Goal: Task Accomplishment & Management: Use online tool/utility

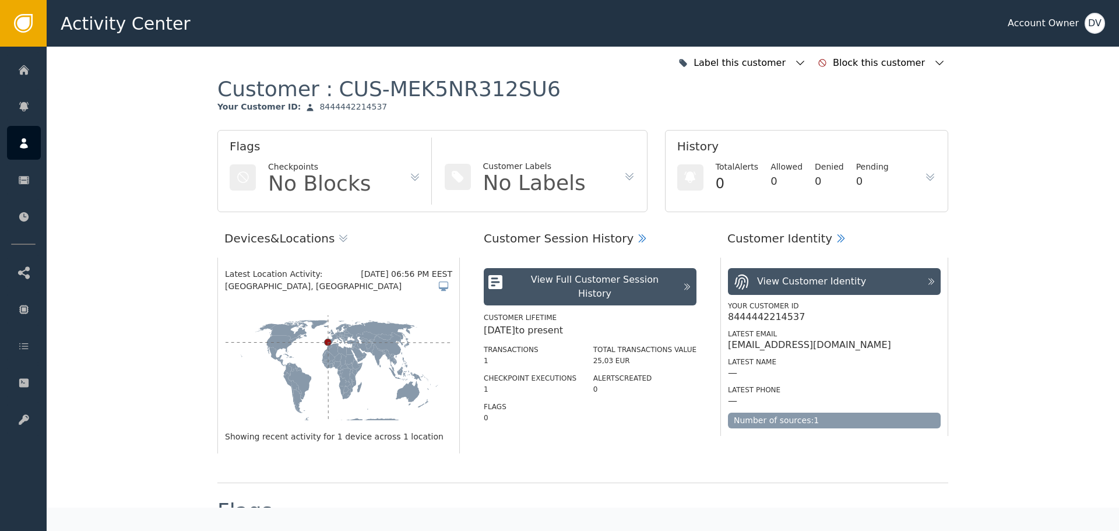
scroll to position [1108, 0]
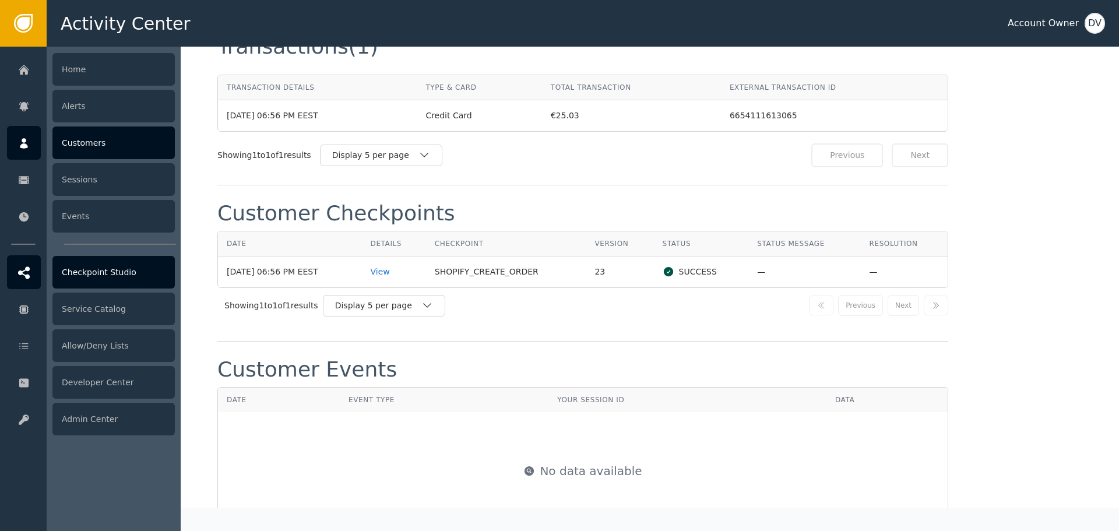
click at [108, 270] on div "Checkpoint Studio" at bounding box center [113, 272] width 122 height 33
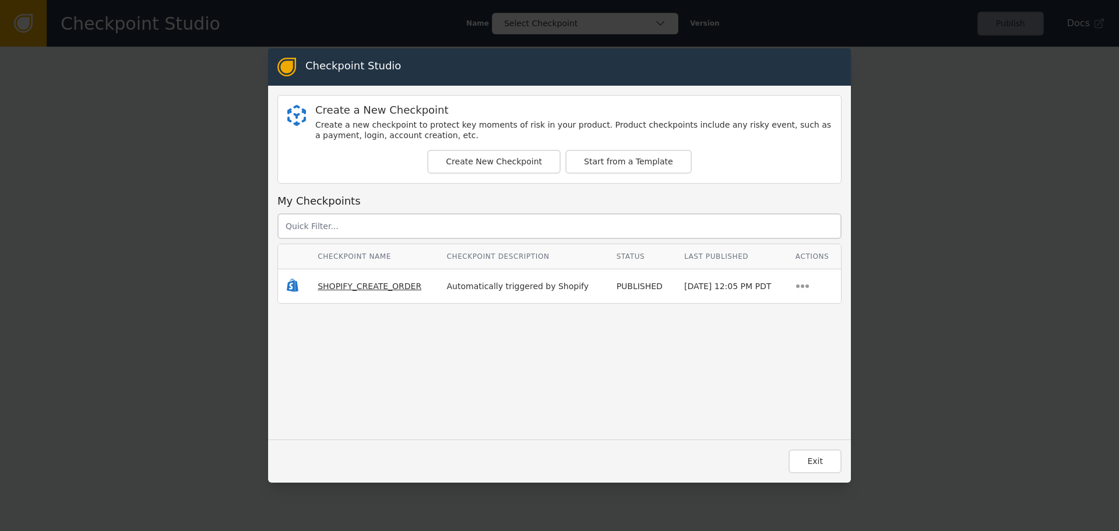
click at [360, 290] on span "SHOPIFY_CREATE_ORDER" at bounding box center [370, 286] width 104 height 9
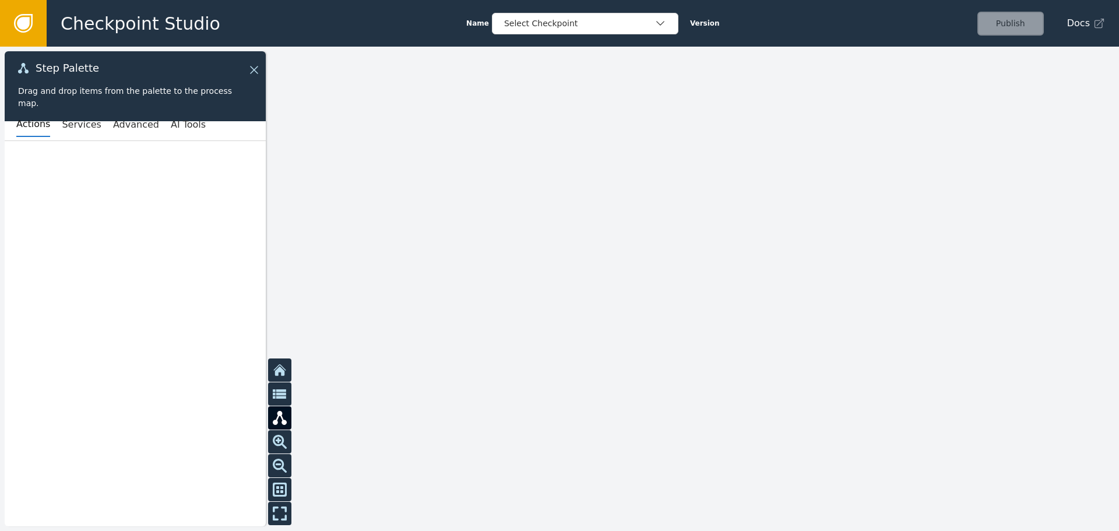
click at [26, 40] on link at bounding box center [23, 23] width 47 height 47
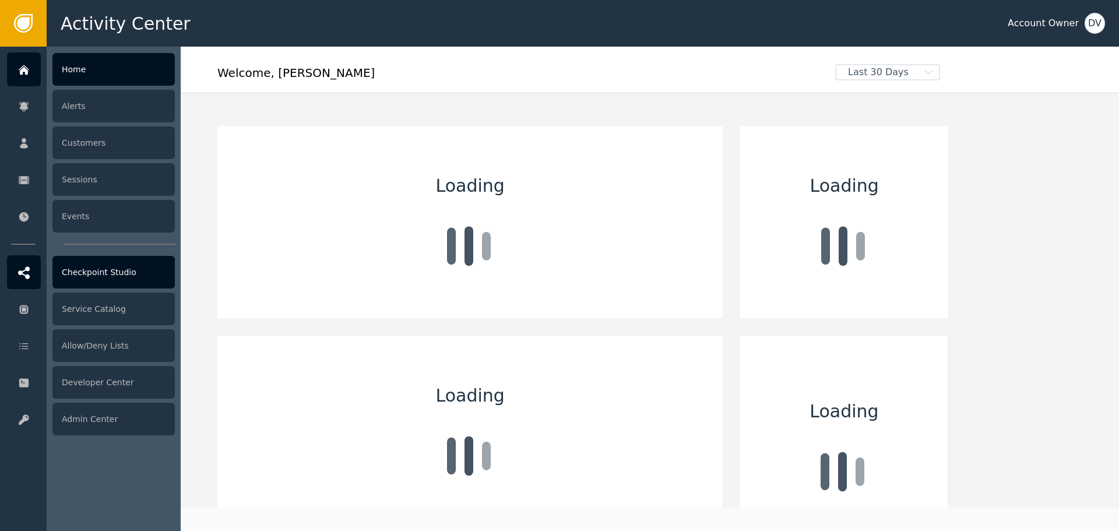
click at [96, 277] on div "Checkpoint Studio" at bounding box center [113, 272] width 122 height 33
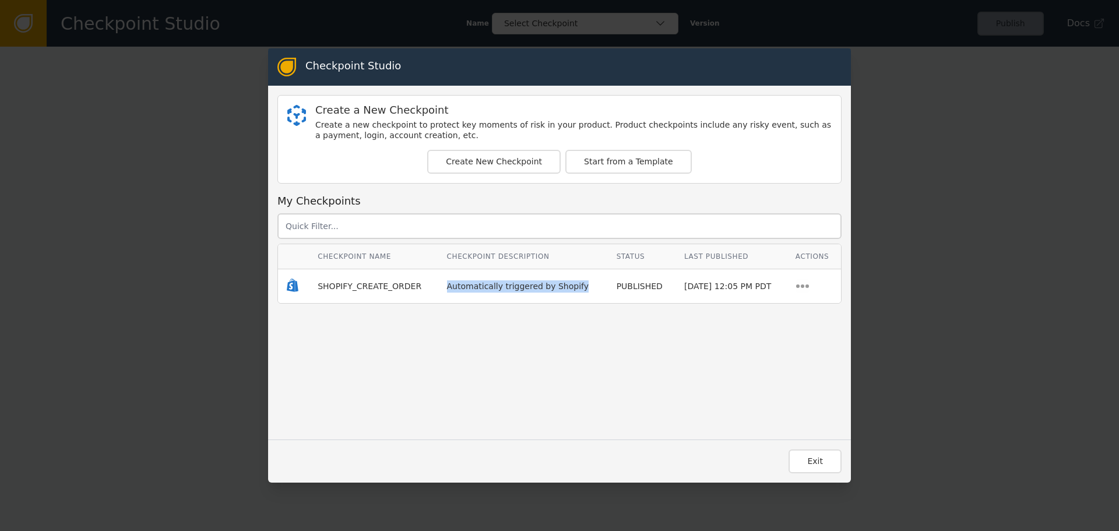
drag, startPoint x: 444, startPoint y: 284, endPoint x: 570, endPoint y: 291, distance: 126.1
click at [570, 291] on td "Automatically triggered by Shopify" at bounding box center [523, 286] width 170 height 34
click at [349, 287] on span "SHOPIFY_CREATE_ORDER" at bounding box center [370, 286] width 104 height 9
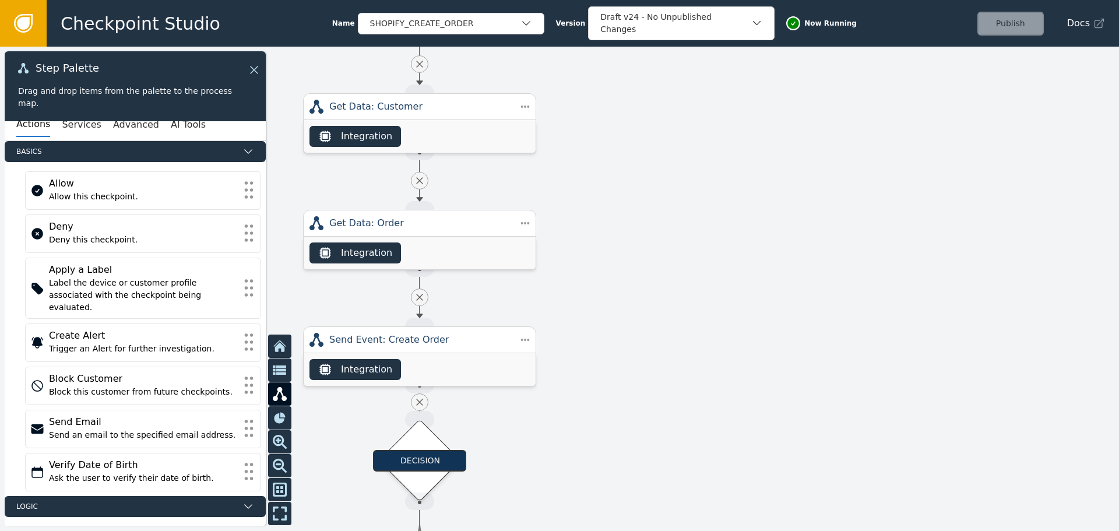
click at [658, 297] on div at bounding box center [559, 289] width 1119 height 484
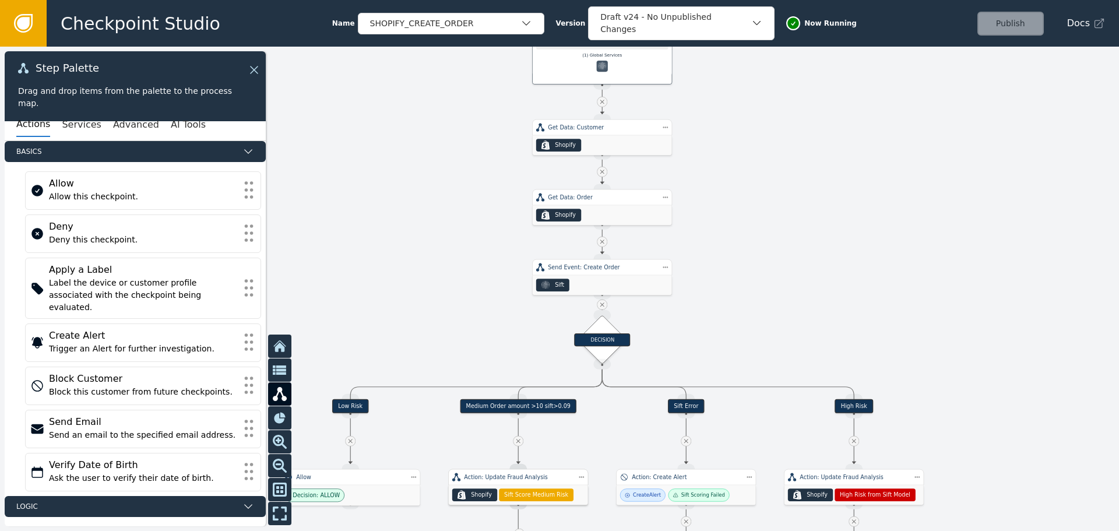
drag, startPoint x: 655, startPoint y: 350, endPoint x: 778, endPoint y: 87, distance: 290.3
click at [781, 83] on div at bounding box center [559, 289] width 1119 height 484
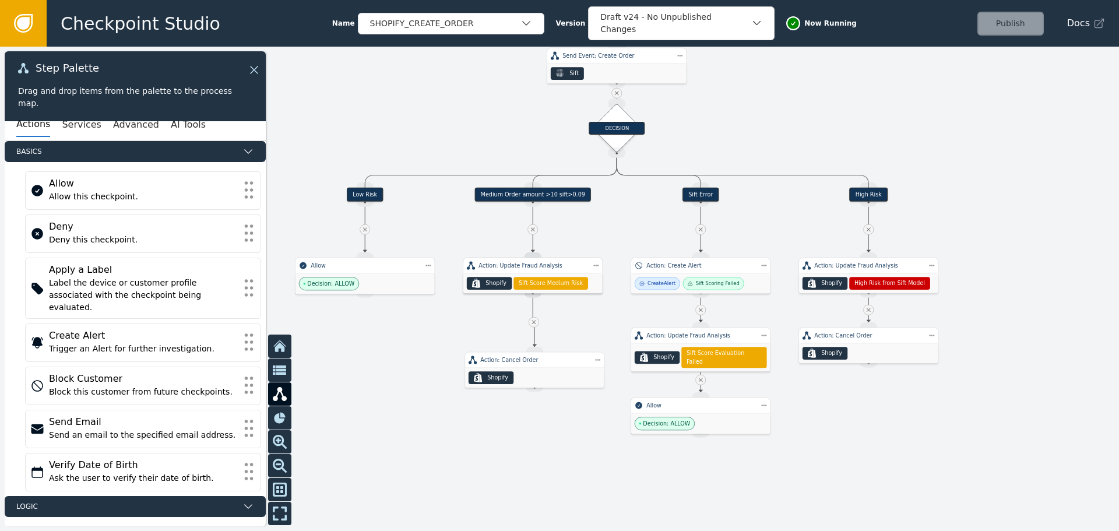
drag, startPoint x: 764, startPoint y: 201, endPoint x: 770, endPoint y: 54, distance: 147.0
click at [771, 56] on div at bounding box center [559, 289] width 1119 height 484
drag, startPoint x: 549, startPoint y: 363, endPoint x: 548, endPoint y: 336, distance: 27.4
click at [548, 336] on div "Action: Cancel Order" at bounding box center [533, 332] width 140 height 16
click at [548, 393] on div at bounding box center [559, 289] width 1119 height 484
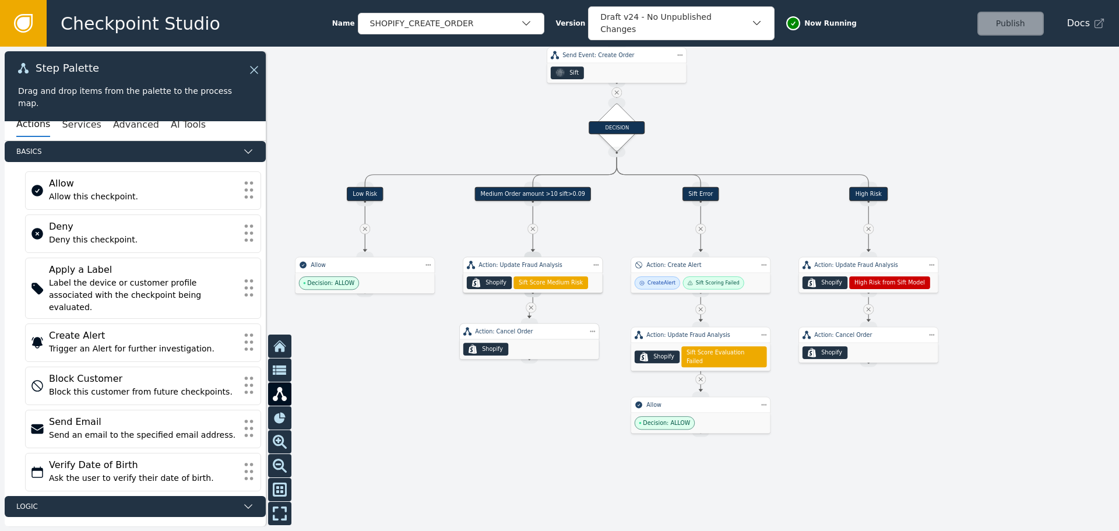
click at [532, 339] on div ".shopify-icon_svg__st0{fill:currentColor} Shopify" at bounding box center [529, 349] width 139 height 20
click at [629, 364] on div "Delete" at bounding box center [627, 366] width 16 height 8
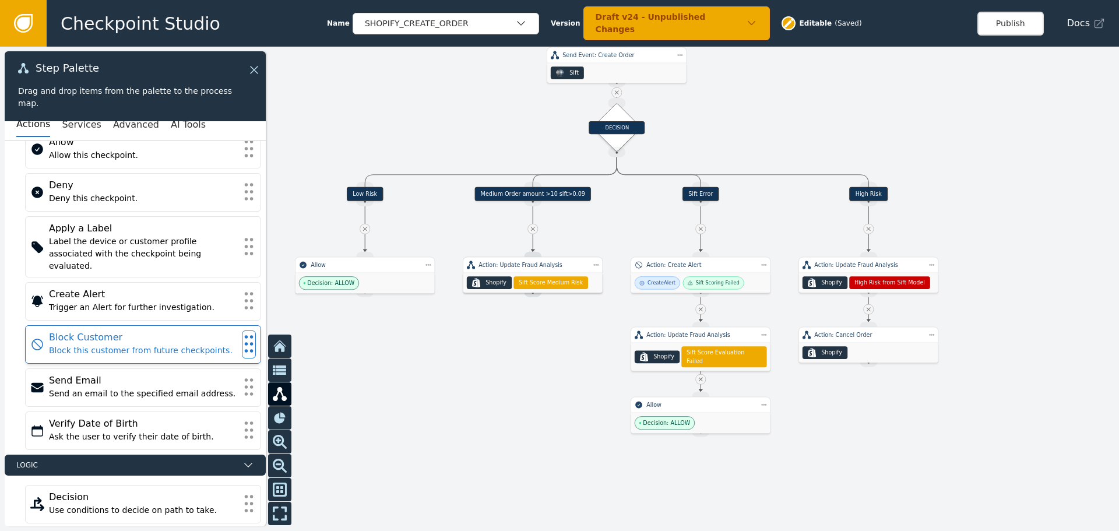
scroll to position [58, 0]
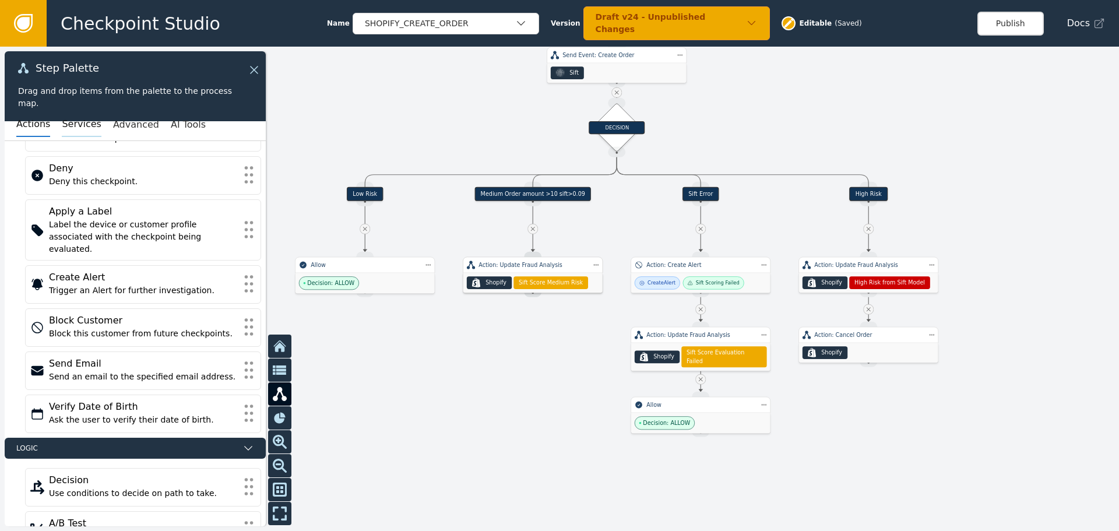
click at [66, 124] on button "Services" at bounding box center [81, 125] width 39 height 24
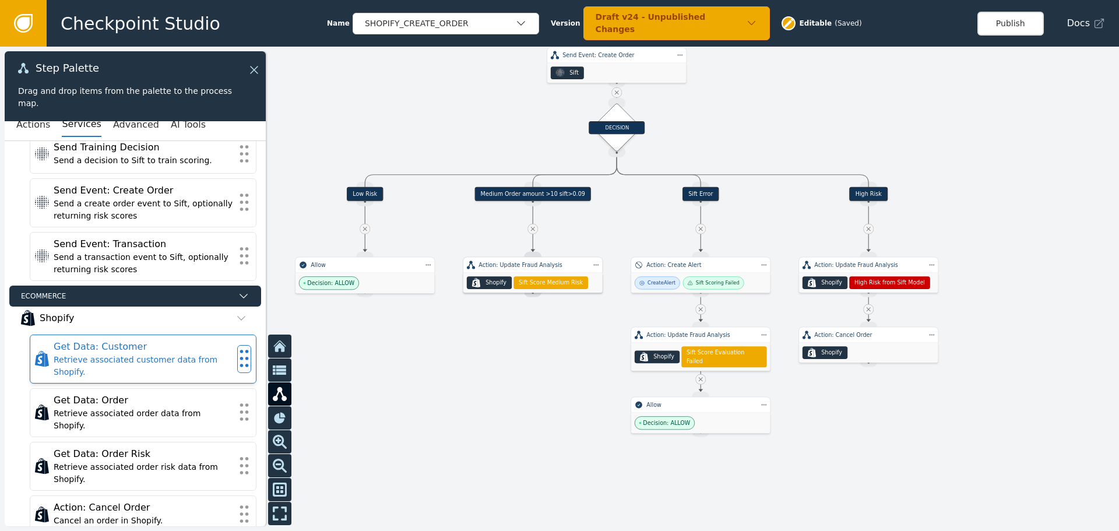
scroll to position [408, 0]
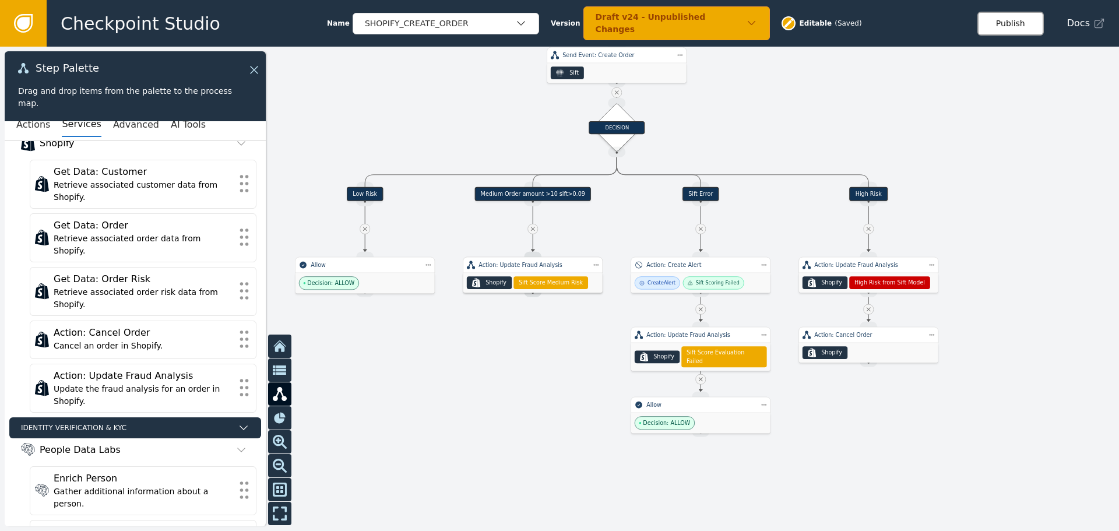
click at [1024, 27] on button "Publish" at bounding box center [1011, 24] width 66 height 24
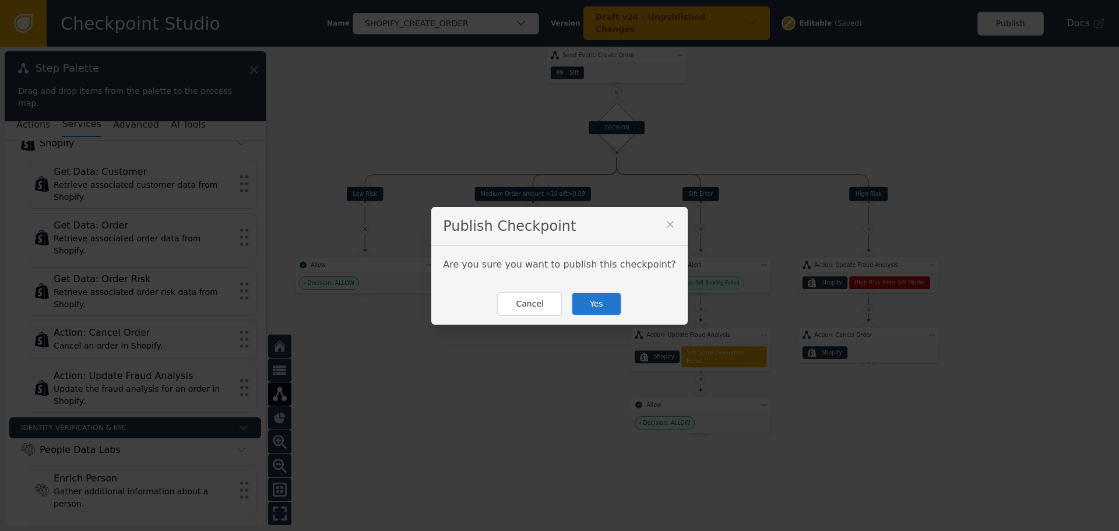
click at [591, 304] on button "Yes" at bounding box center [596, 304] width 51 height 24
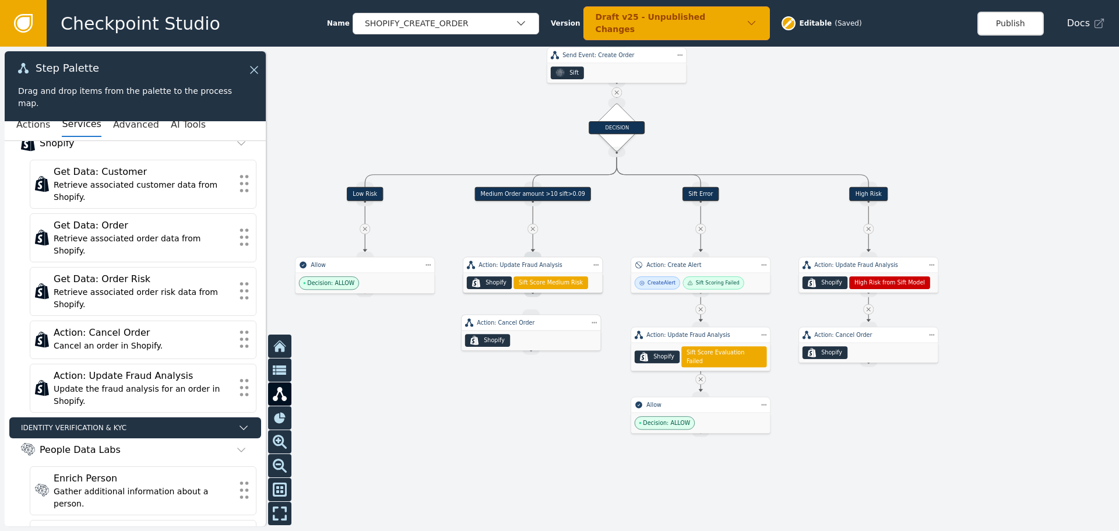
click at [546, 325] on div "Action: Cancel Order" at bounding box center [531, 322] width 108 height 8
drag, startPoint x: 533, startPoint y: 293, endPoint x: 530, endPoint y: 321, distance: 28.7
click at [530, 170] on div "Target Handle for step Low Risk Source Handle for step Target Handle for step M…" at bounding box center [701, 24] width 672 height 291
click at [532, 290] on div "Source Handle for step INTEGRATION_SERVICE--Action: Update Fraud Analysis" at bounding box center [532, 292] width 17 height 10
drag, startPoint x: 533, startPoint y: 291, endPoint x: 532, endPoint y: 316, distance: 24.5
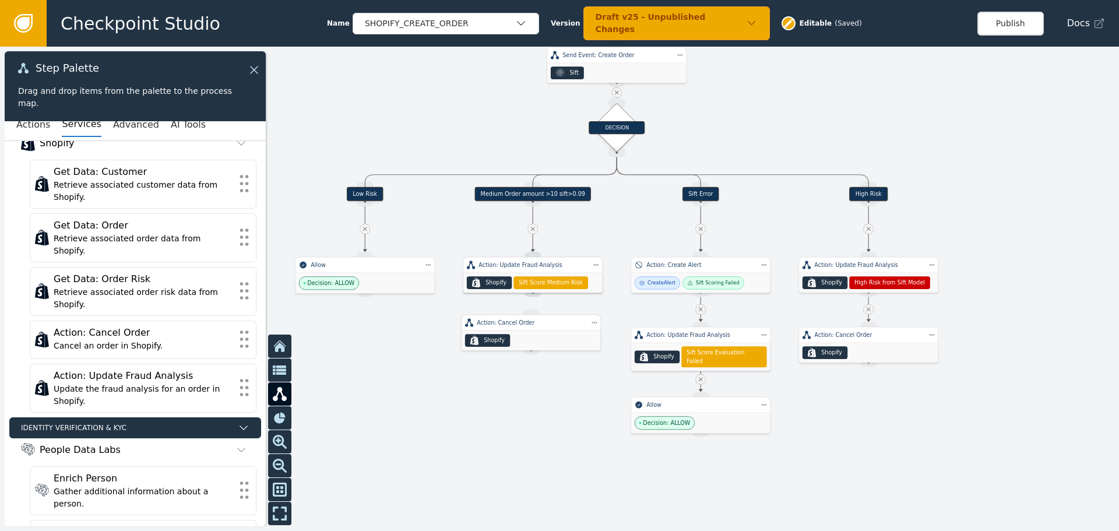
click at [532, 170] on div "Target Handle for step Low Risk Source Handle for step Target Handle for step M…" at bounding box center [701, 24] width 672 height 291
click at [530, 320] on div "Action: Cancel Order" at bounding box center [534, 322] width 108 height 8
drag, startPoint x: 533, startPoint y: 293, endPoint x: 531, endPoint y: 312, distance: 18.7
click at [531, 312] on div "Target Handle for step Low Risk Source Handle for step Target Handle for step M…" at bounding box center [559, 289] width 1119 height 484
drag, startPoint x: 533, startPoint y: 292, endPoint x: 534, endPoint y: 311, distance: 19.2
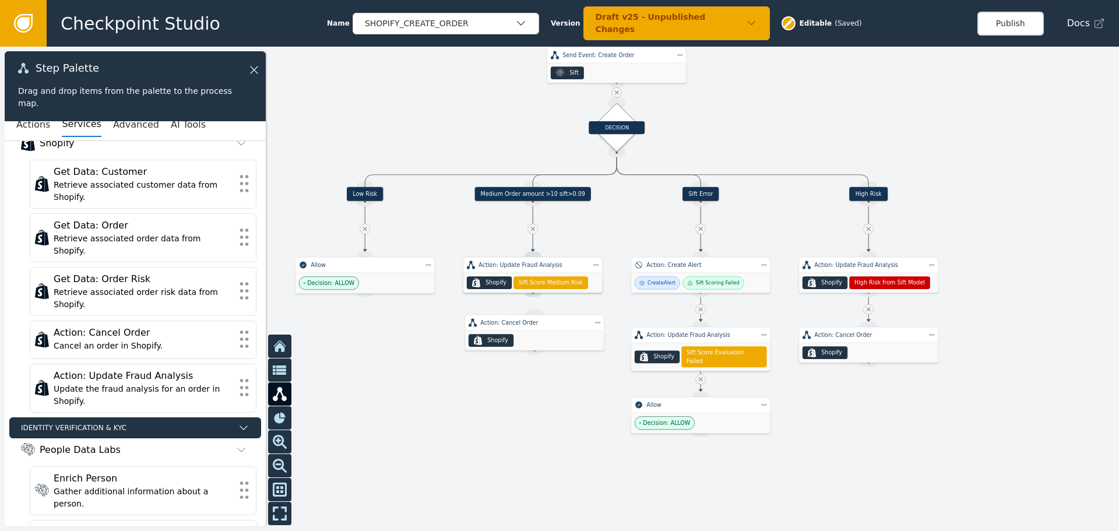
click at [534, 311] on div "Target Handle for step Low Risk Source Handle for step Target Handle for step M…" at bounding box center [559, 289] width 1119 height 484
drag, startPoint x: 533, startPoint y: 294, endPoint x: 534, endPoint y: 318, distance: 24.5
click at [534, 170] on div "Target Handle for step Low Risk Source Handle for step Target Handle for step M…" at bounding box center [701, 24] width 672 height 291
click at [561, 330] on div "Action: Cancel Order" at bounding box center [533, 323] width 140 height 16
click at [1027, 26] on button "Publish" at bounding box center [1011, 24] width 66 height 24
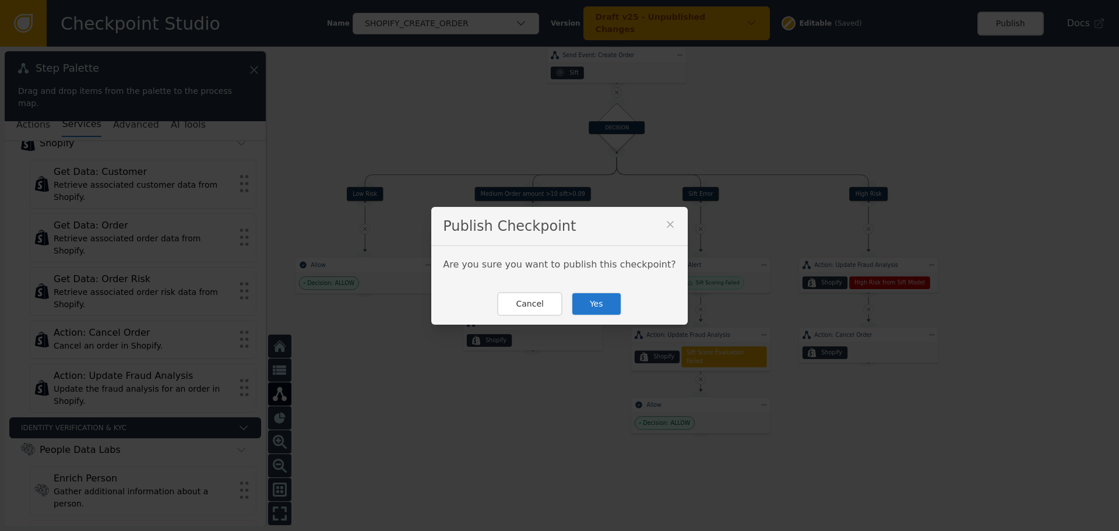
click at [587, 308] on button "Yes" at bounding box center [596, 304] width 51 height 24
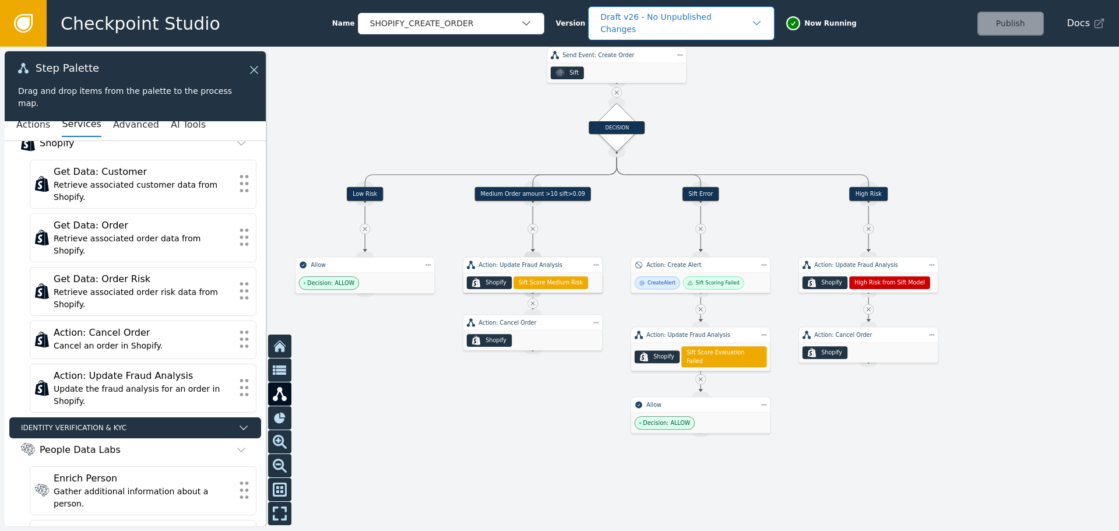
click at [751, 27] on icon "button" at bounding box center [757, 23] width 12 height 12
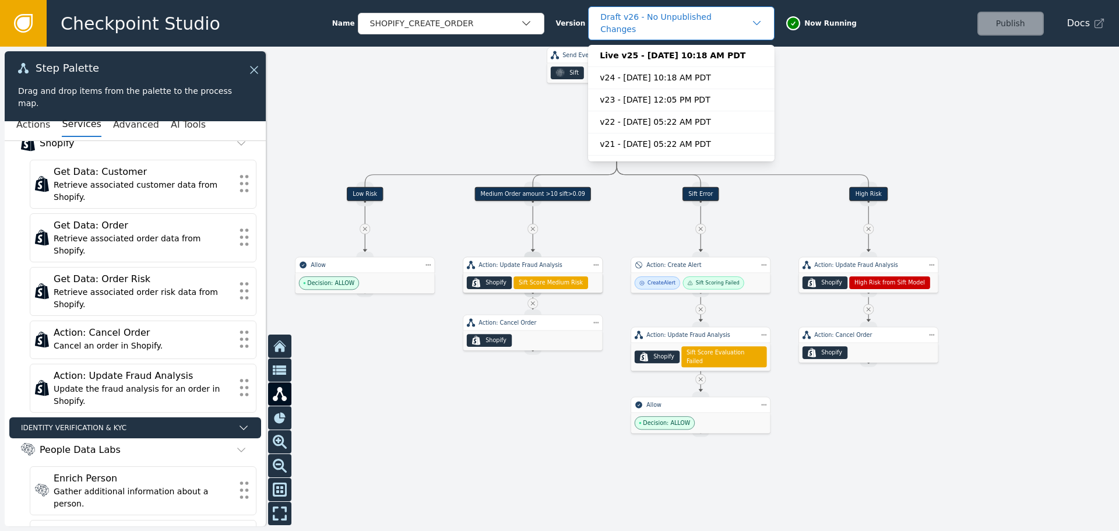
click at [746, 30] on div "Draft v26 - No Unpublished Changes" at bounding box center [681, 23] width 187 height 34
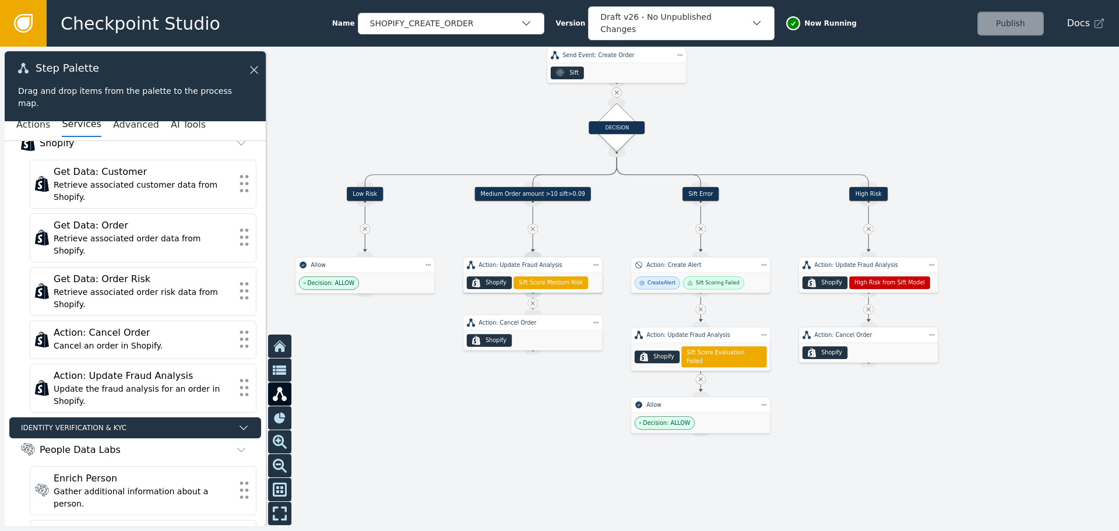
click at [867, 346] on div ".shopify-icon_svg__st0{fill:currentColor} Shopify" at bounding box center [868, 353] width 139 height 20
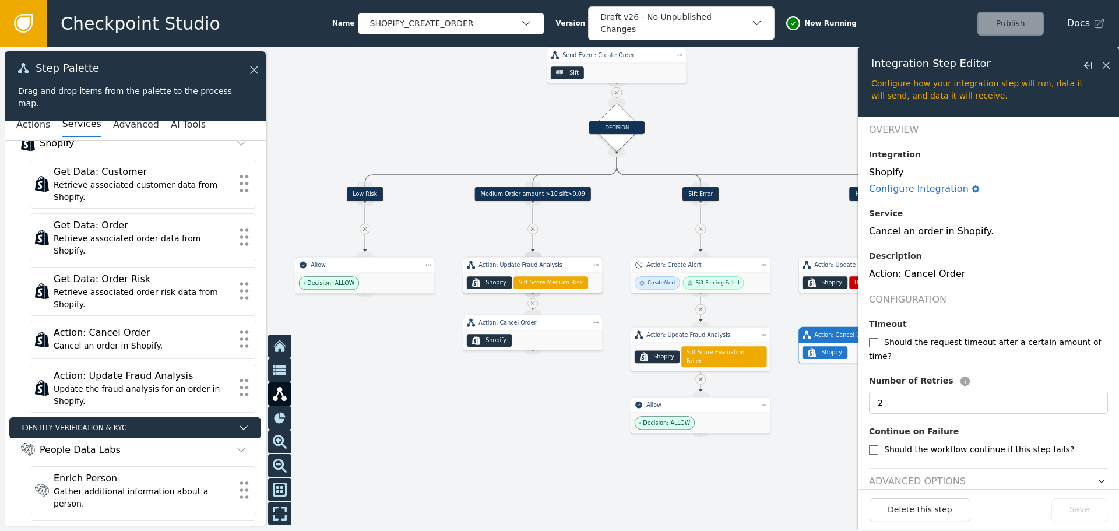
scroll to position [14, 0]
click at [537, 338] on div ".shopify-icon_svg__st0{fill:currentColor} Shopify" at bounding box center [532, 341] width 139 height 20
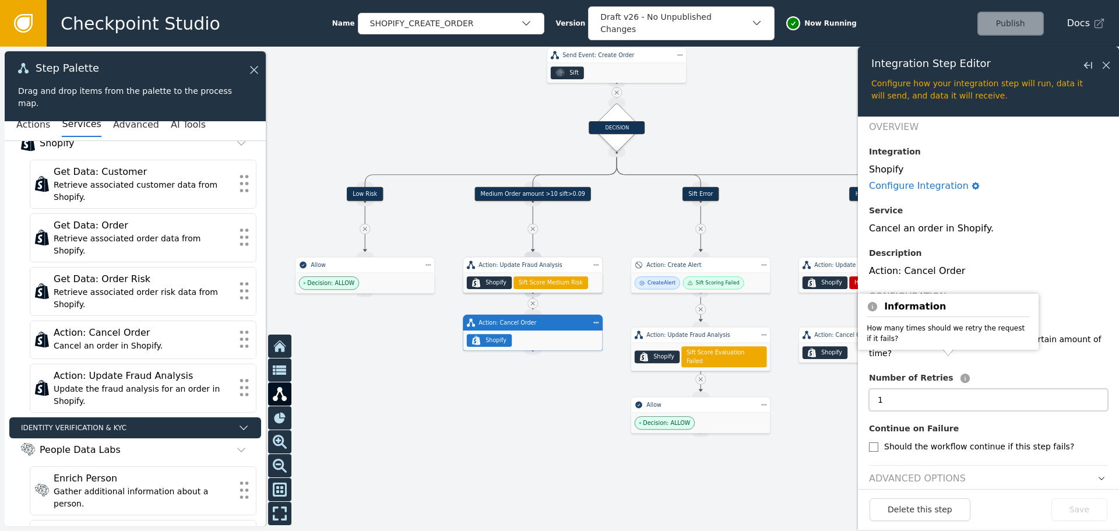
drag, startPoint x: 894, startPoint y: 385, endPoint x: 863, endPoint y: 386, distance: 31.5
click at [863, 386] on form "Overview Integration Shopify Configure Integration Service Cancel an order in S…" at bounding box center [988, 303] width 261 height 373
type input "2"
click at [1080, 505] on button "Save" at bounding box center [1080, 509] width 56 height 23
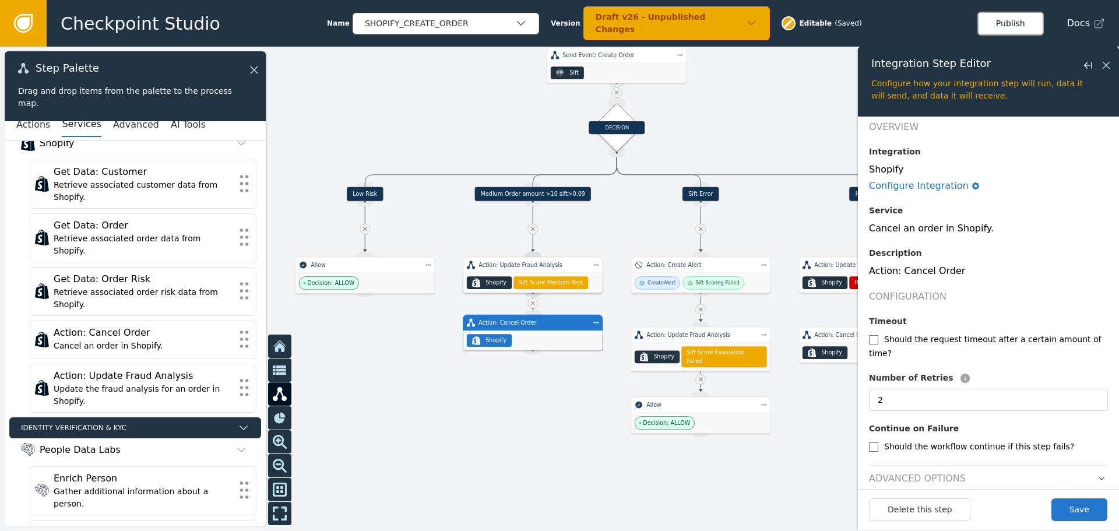
click at [1015, 29] on button "Publish" at bounding box center [1011, 24] width 66 height 24
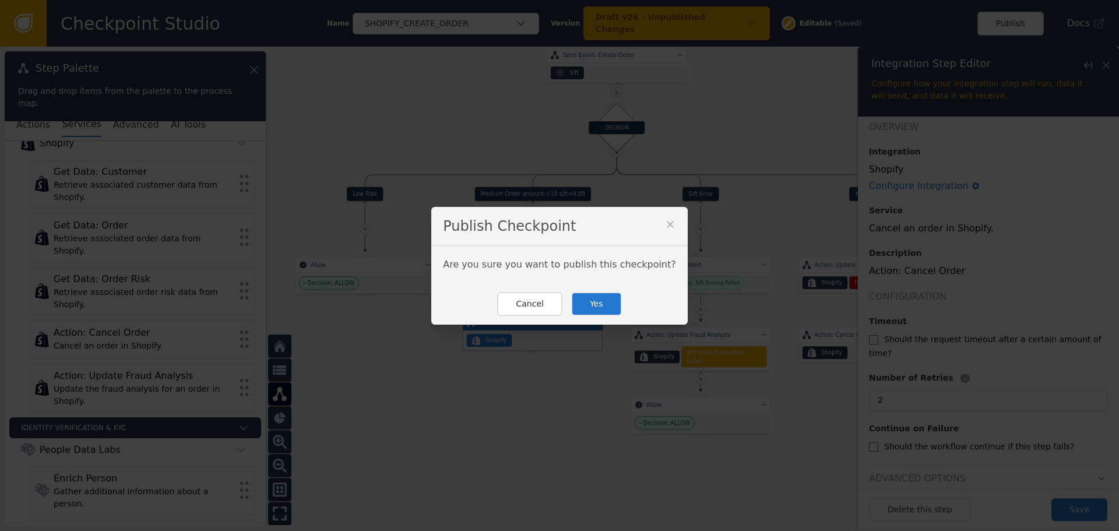
click at [595, 306] on button "Yes" at bounding box center [596, 304] width 51 height 24
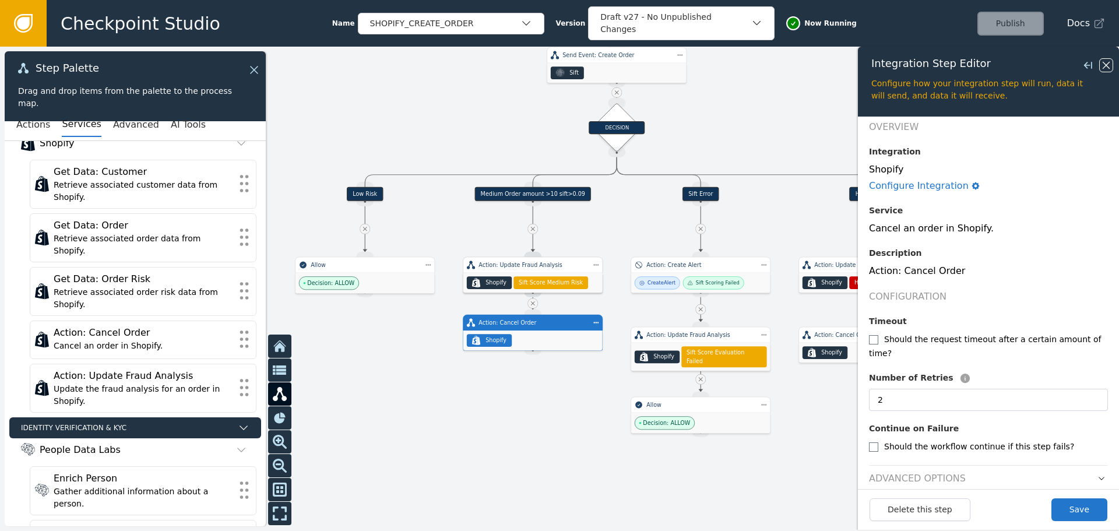
click at [1106, 66] on icon at bounding box center [1106, 65] width 13 height 13
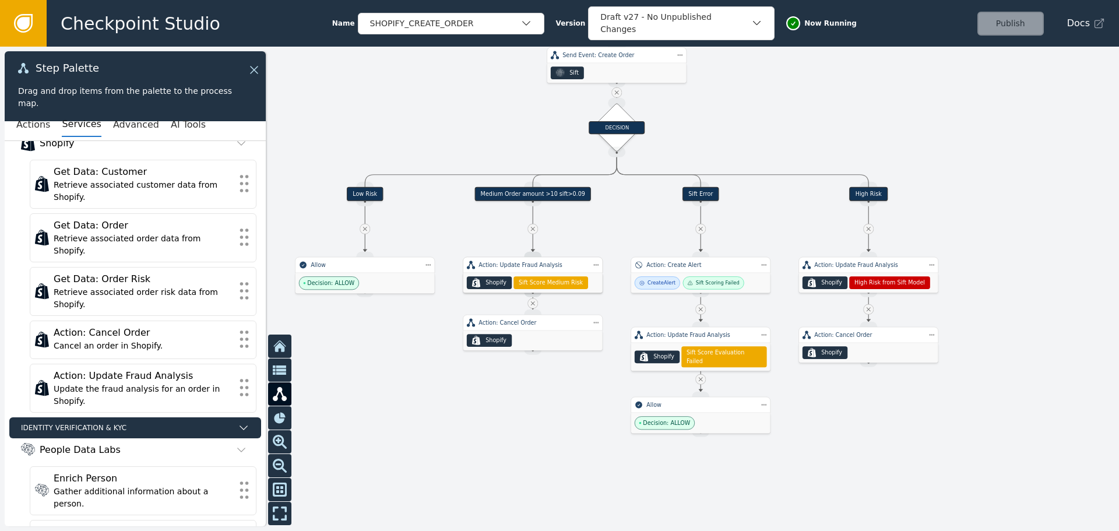
click at [519, 199] on div "Medium Order amount >10 sift>0.09" at bounding box center [533, 194] width 117 height 14
